Goal: Information Seeking & Learning: Learn about a topic

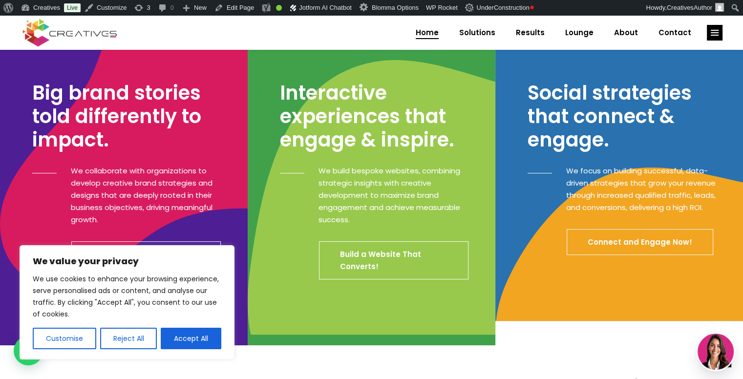
scroll to position [311, 0]
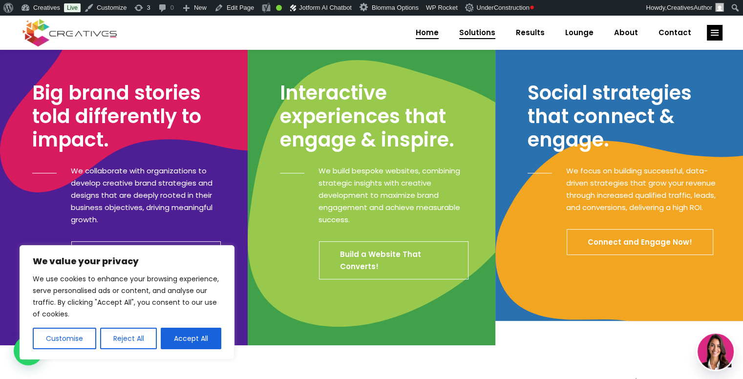
click at [481, 30] on span "Solutions" at bounding box center [477, 32] width 36 height 25
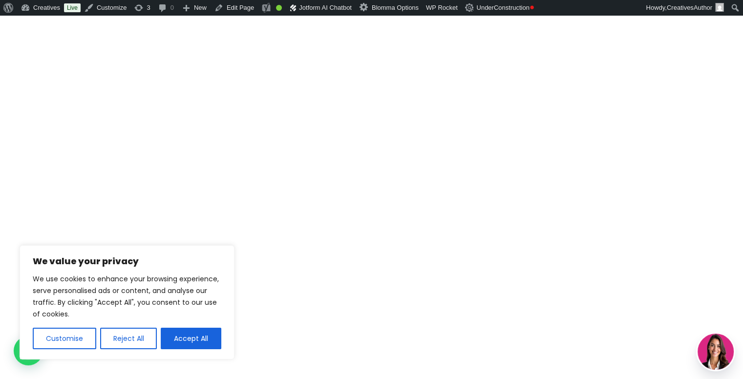
scroll to position [16, 0]
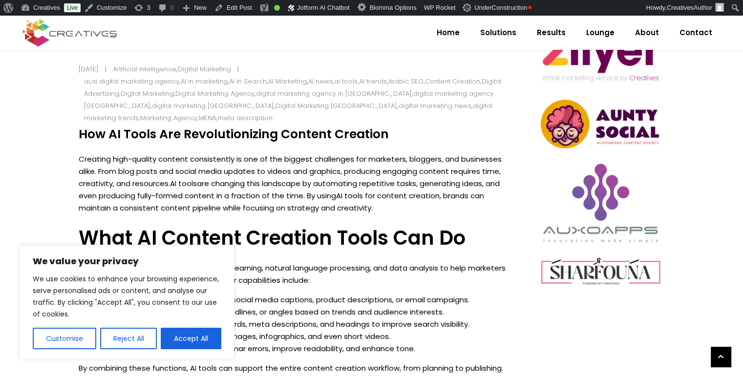
scroll to position [460, 0]
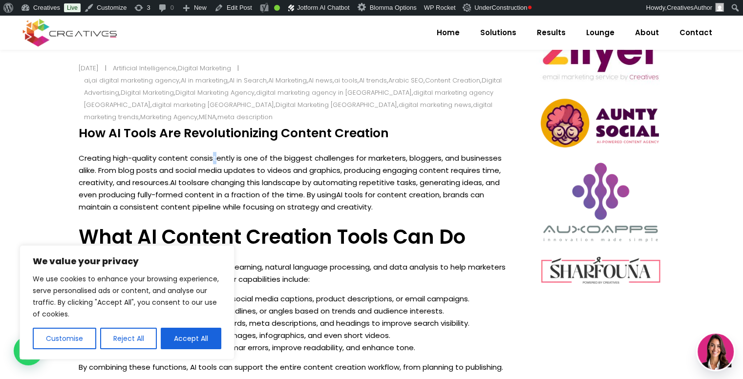
drag, startPoint x: 270, startPoint y: 150, endPoint x: 215, endPoint y: 157, distance: 55.7
click at [215, 157] on p "Creating high-quality content consistently is one of the biggest challenges for…" at bounding box center [296, 182] width 434 height 61
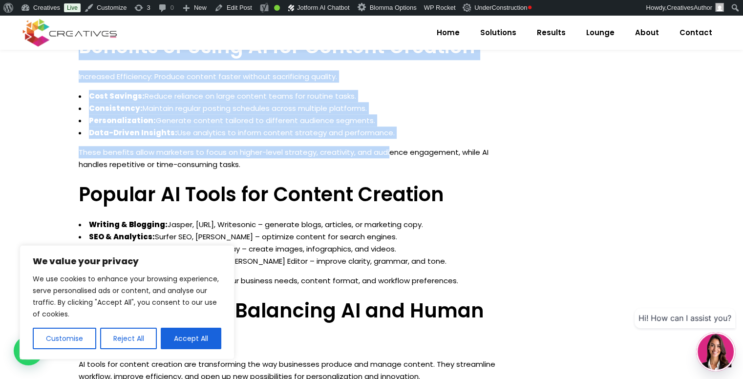
scroll to position [811, 0]
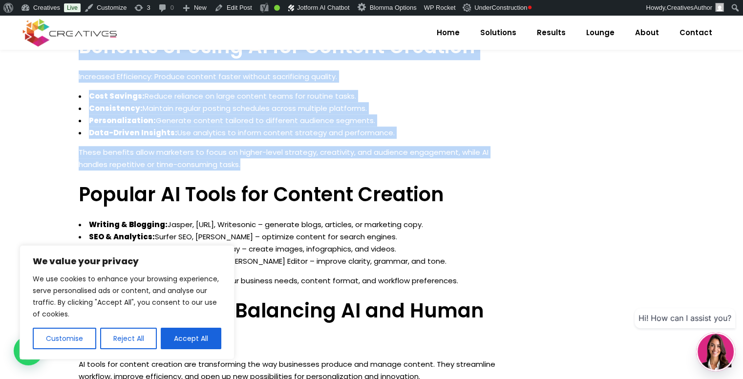
drag, startPoint x: 80, startPoint y: 133, endPoint x: 388, endPoint y: 163, distance: 309.6
click at [388, 163] on div "How AI Tools Are Revolutionizing Content Creation Creating high-quality content…" at bounding box center [296, 172] width 434 height 794
copy div "How AI Tools Are Revolutionizing Content Creation Creating high-quality content…"
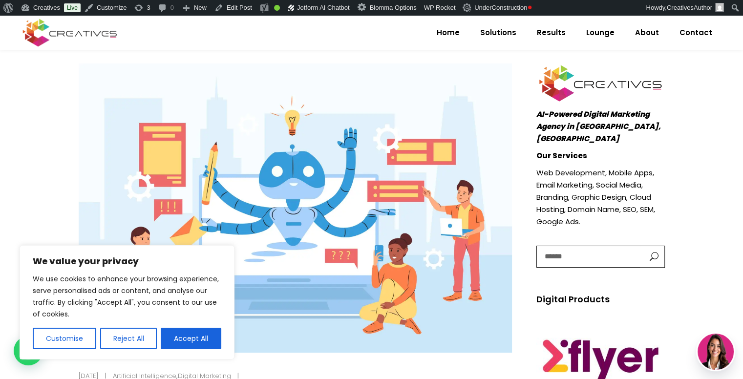
scroll to position [152, 0]
click at [399, 69] on img at bounding box center [296, 208] width 434 height 289
